Goal: Find specific page/section: Find specific page/section

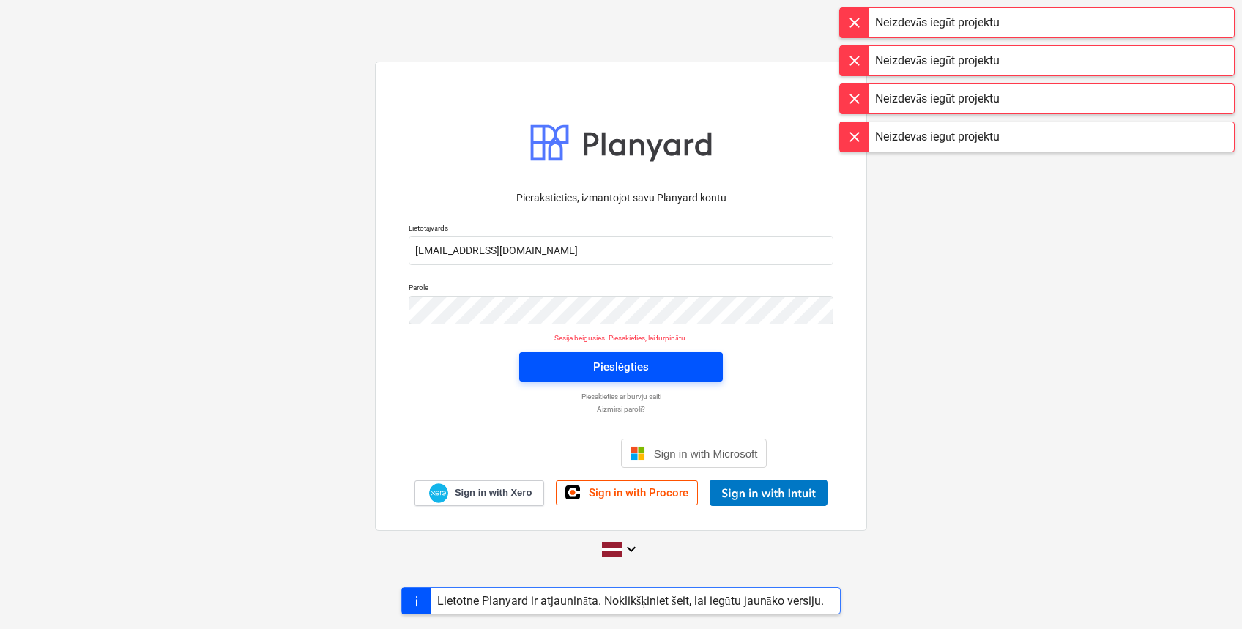
click at [669, 357] on span "Pieslēgties" at bounding box center [621, 366] width 168 height 19
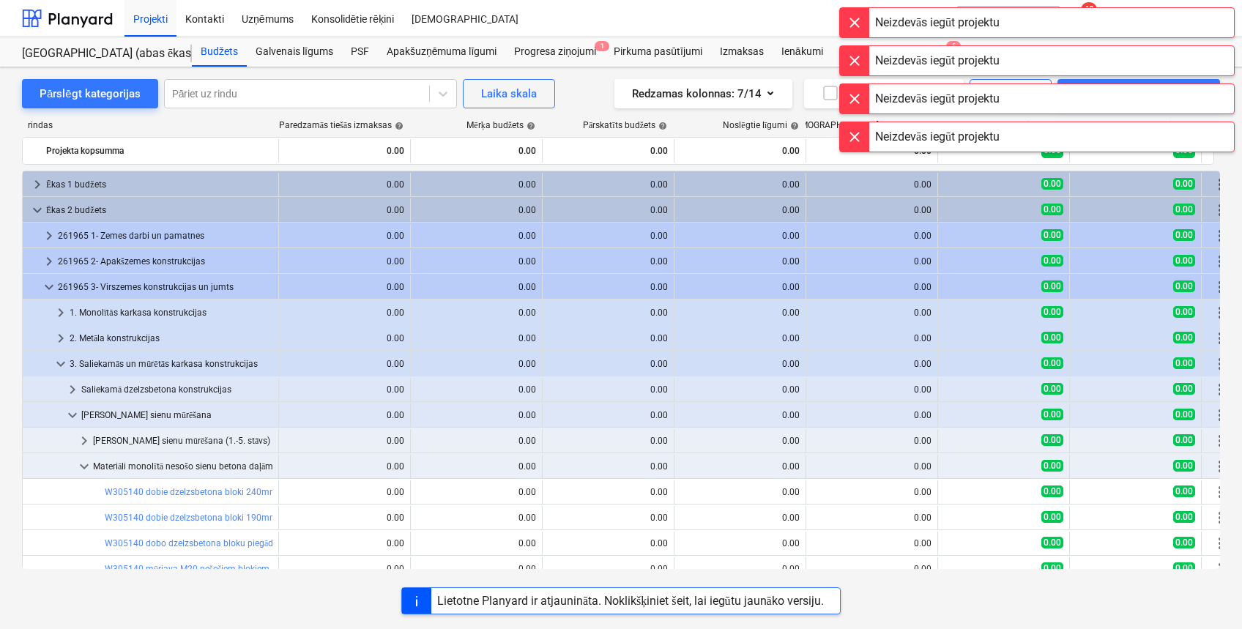
scroll to position [97, 0]
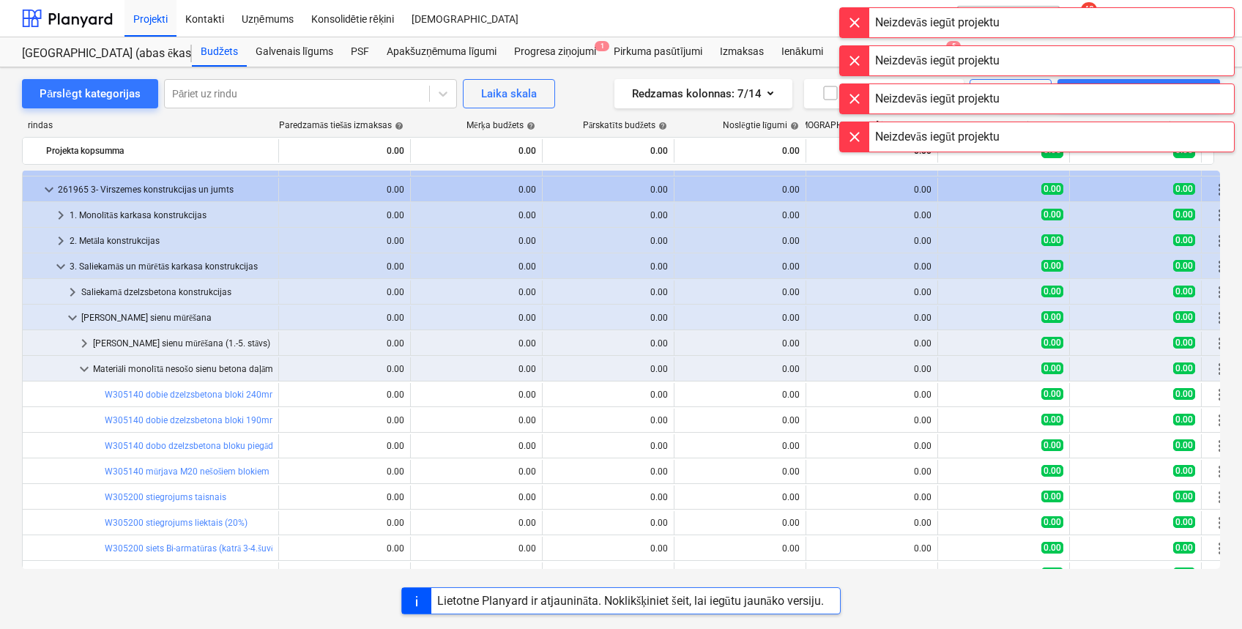
click at [859, 19] on div at bounding box center [854, 22] width 29 height 29
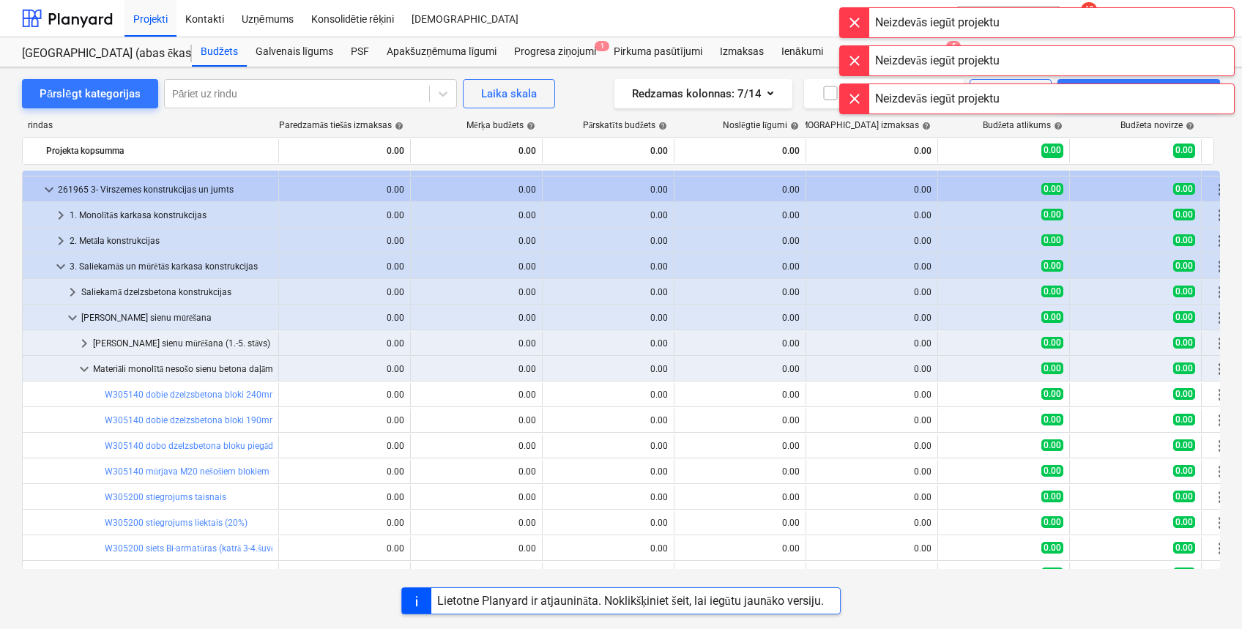
click at [859, 28] on div at bounding box center [854, 22] width 29 height 29
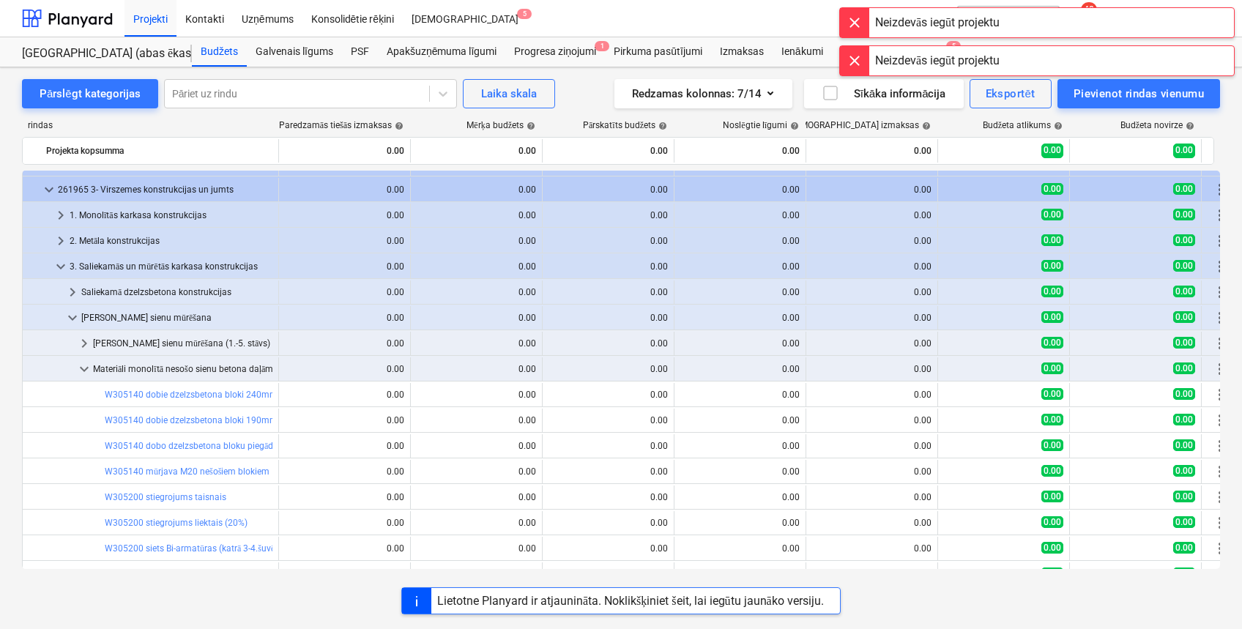
click at [857, 23] on div at bounding box center [854, 22] width 29 height 29
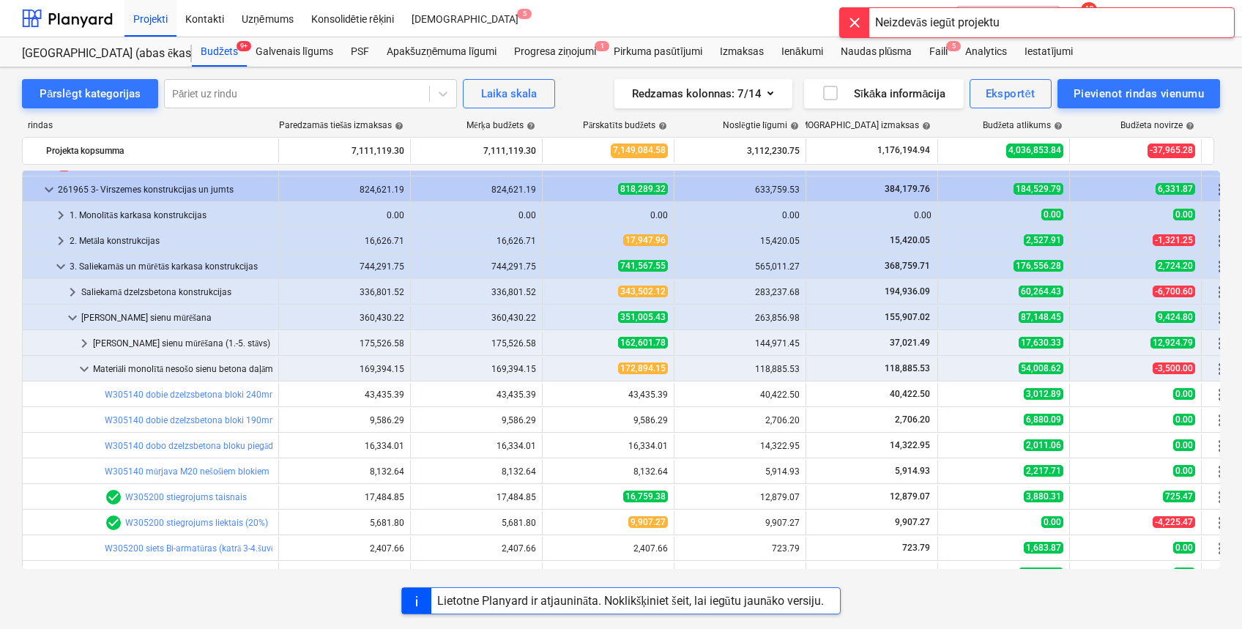
click at [857, 22] on div at bounding box center [854, 22] width 29 height 29
click at [90, 16] on div at bounding box center [67, 18] width 91 height 37
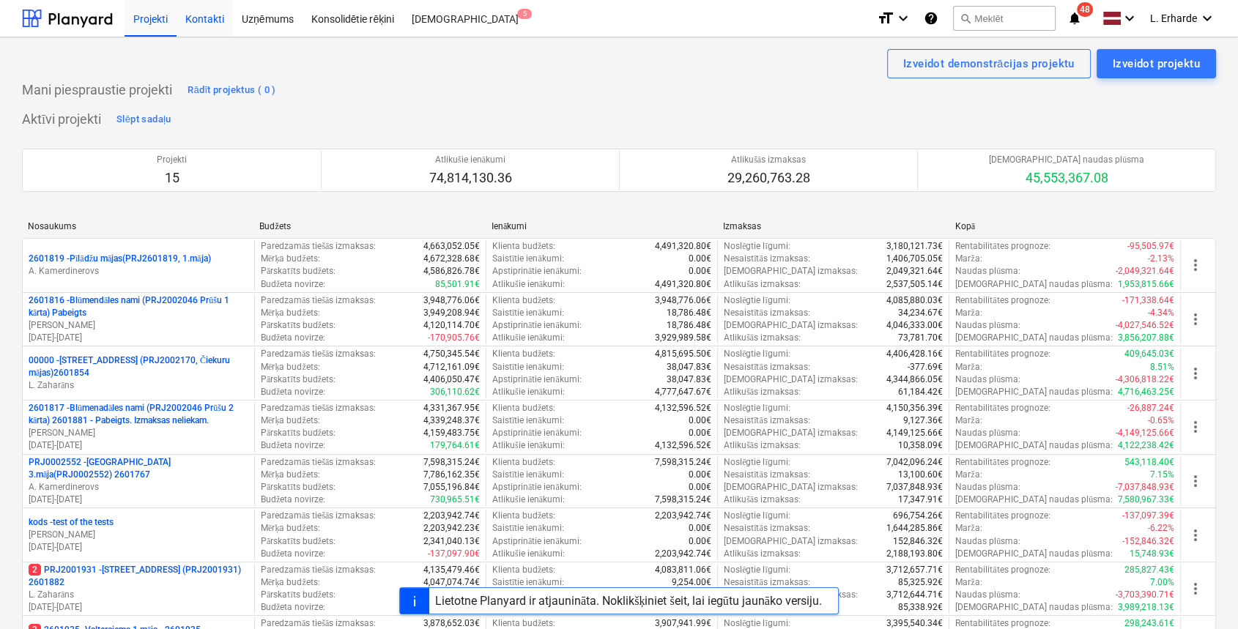
click at [219, 18] on div "Kontakti" at bounding box center [205, 17] width 56 height 37
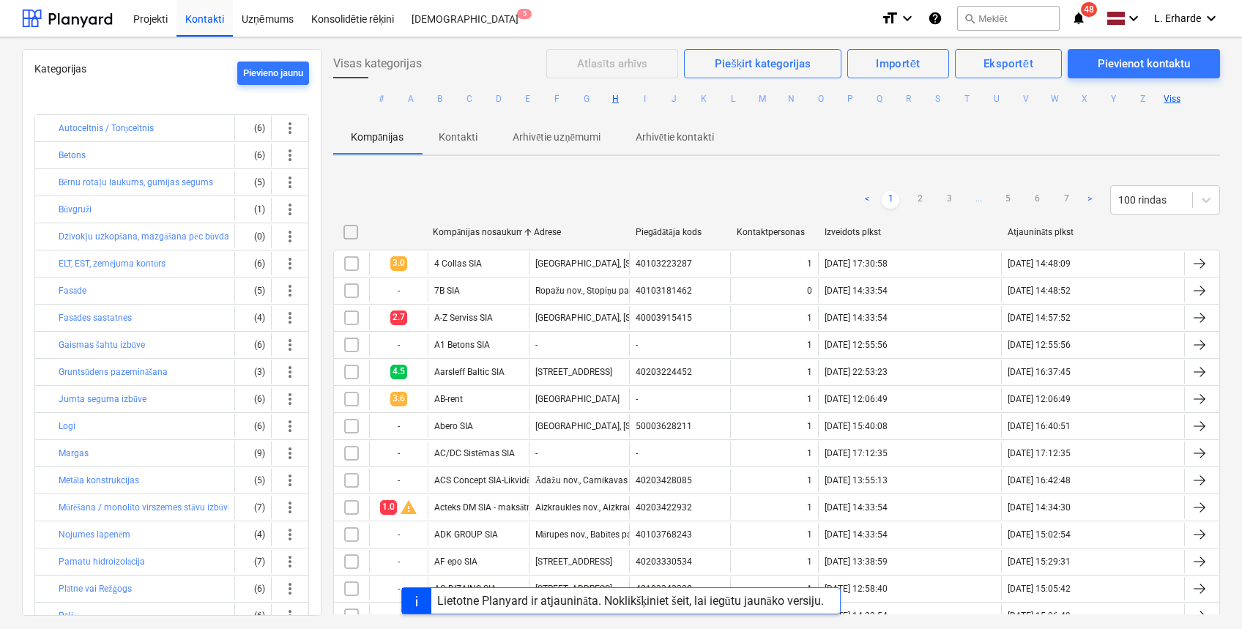
click at [614, 100] on button "H" at bounding box center [616, 99] width 18 height 18
